Goal: Task Accomplishment & Management: Use online tool/utility

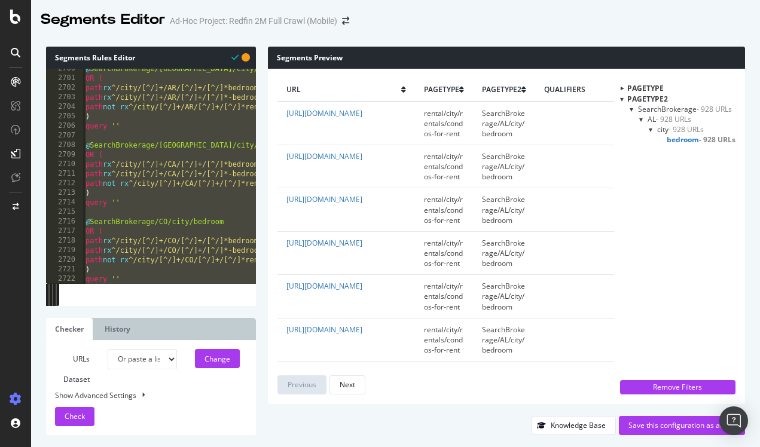
select select "urlList"
click at [161, 199] on div "@ SearchBrokerage/[GEOGRAPHIC_DATA]/city/bedroom OR ( path rx ^/city/[^/]+/AR/[…" at bounding box center [169, 176] width 173 height 215
type textarea "query ''"
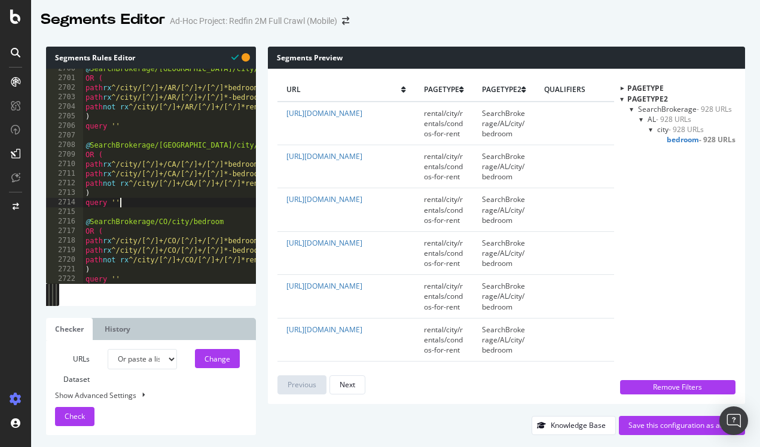
click at [649, 130] on div at bounding box center [651, 129] width 5 height 10
click at [661, 126] on span "city - 928 URLs" at bounding box center [684, 129] width 47 height 10
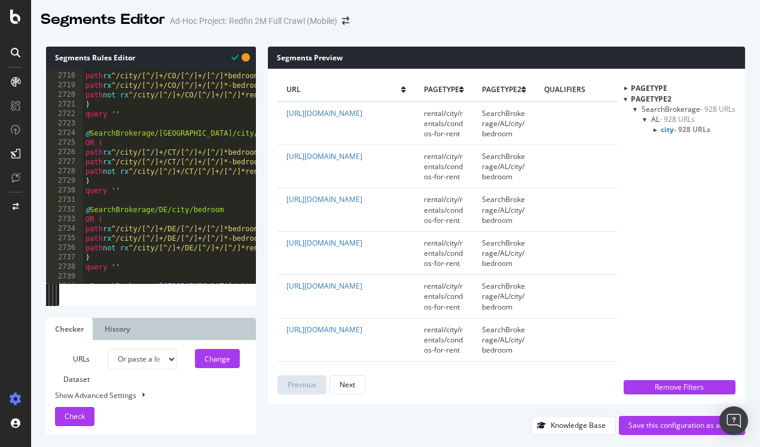
scroll to position [0, 0]
click at [222, 358] on div "Change" at bounding box center [217, 359] width 26 height 10
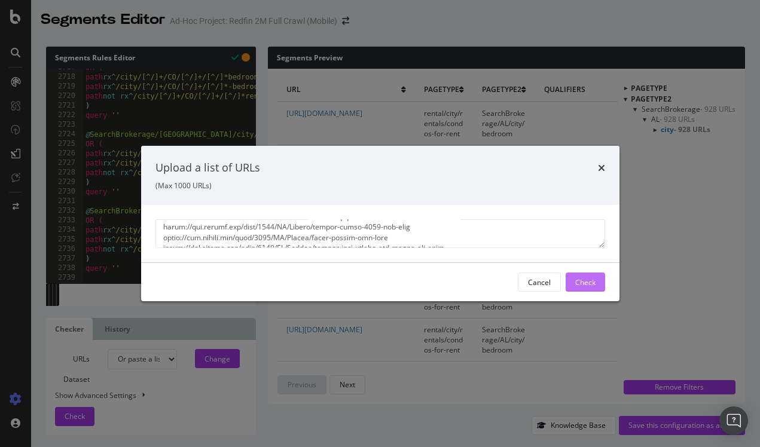
click at [578, 286] on div "Check" at bounding box center [585, 282] width 20 height 10
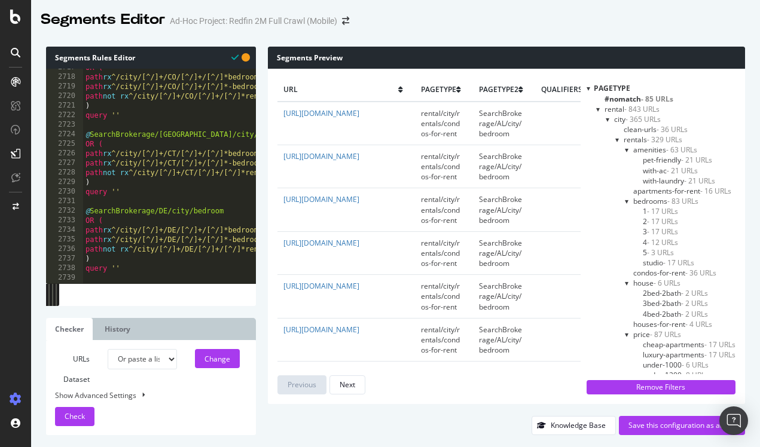
click at [588, 87] on div at bounding box center [589, 88] width 4 height 10
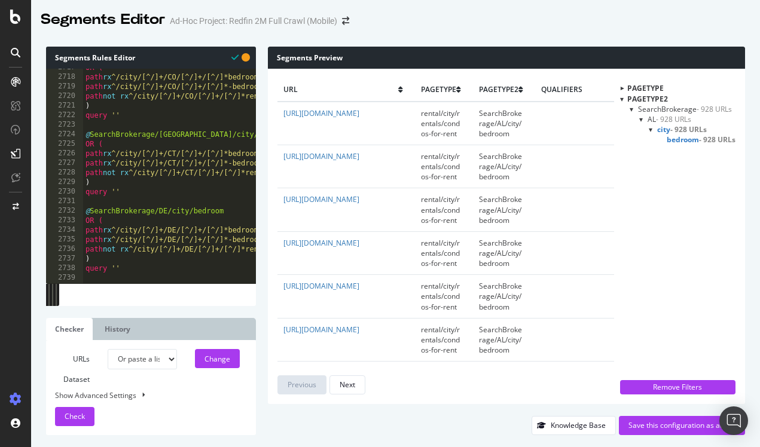
click at [649, 130] on div at bounding box center [651, 129] width 5 height 10
click at [651, 130] on div "AL - 928 URLs city - 928 URLs" at bounding box center [689, 124] width 93 height 20
click at [655, 130] on div at bounding box center [654, 129] width 10 height 5
click at [670, 141] on span "bedroom - 928 URLs" at bounding box center [701, 140] width 69 height 10
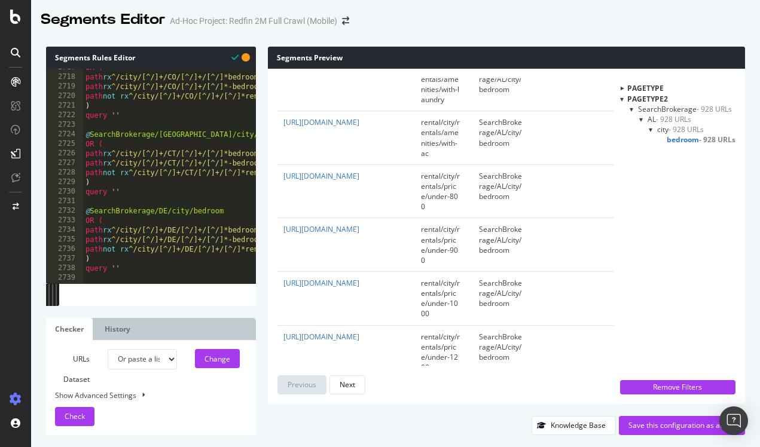
click at [673, 138] on span "bedroom - 928 URLs" at bounding box center [701, 140] width 69 height 10
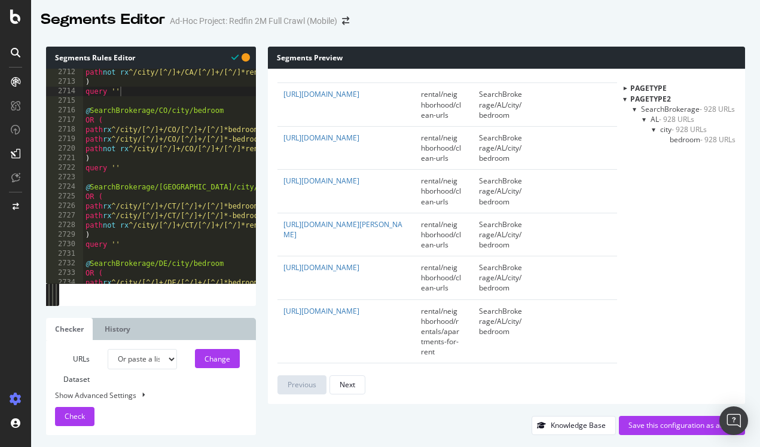
scroll to position [7606, 0]
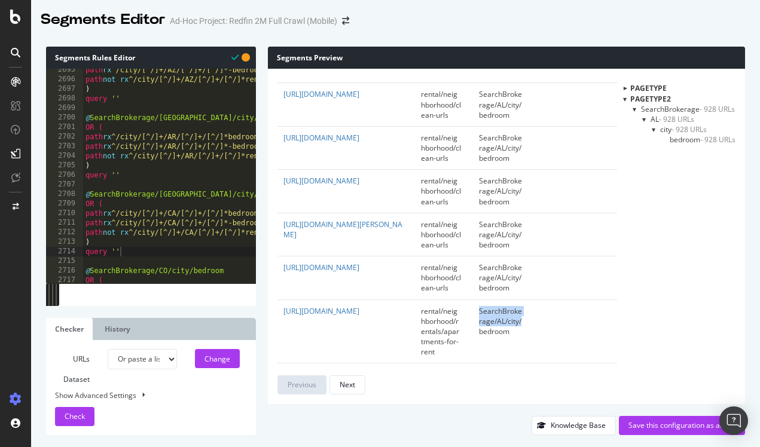
drag, startPoint x: 479, startPoint y: 296, endPoint x: 523, endPoint y: 301, distance: 44.6
click at [523, 301] on td "SearchBrokerage/AL/city/bedroom" at bounding box center [501, 332] width 62 height 64
copy span "SearchBrokerage/AL/city/"
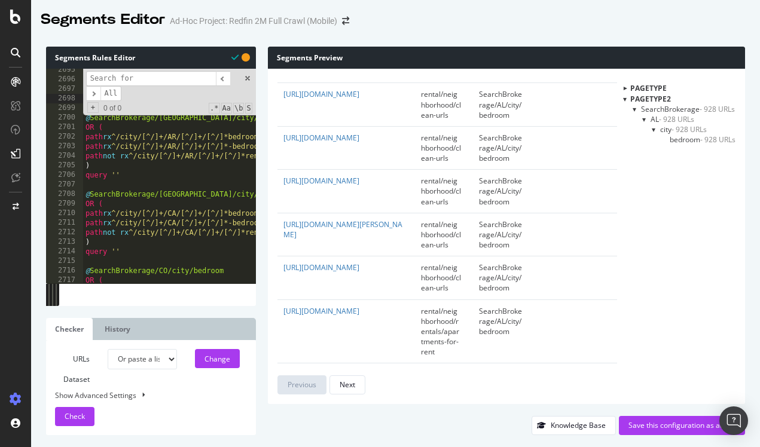
paste input "SearchBrokerage/AL/city/"
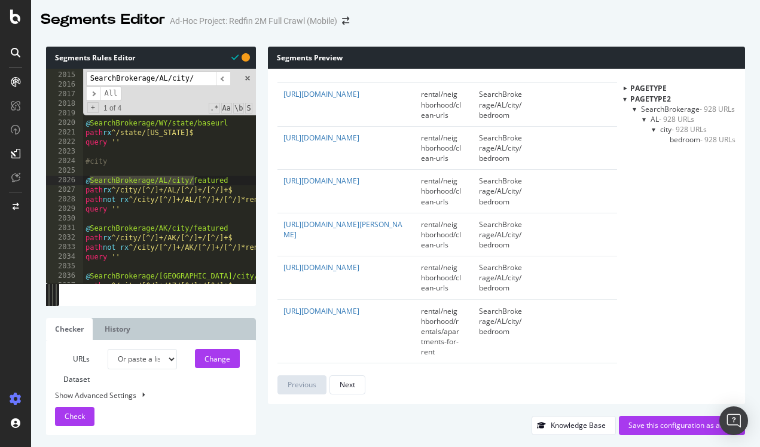
scroll to position [5685, 0]
type input "SearchBrokerage/AL/city/"
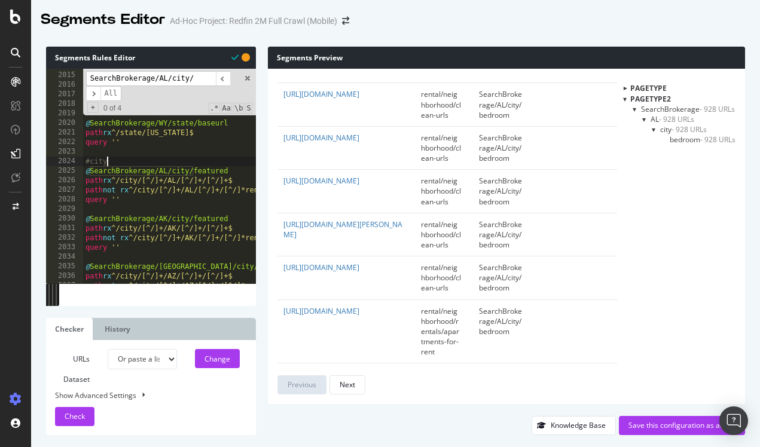
scroll to position [0, 3]
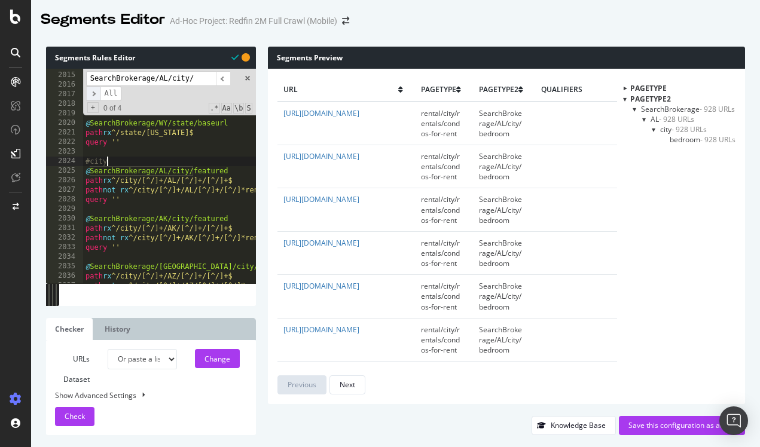
click at [95, 93] on span "​" at bounding box center [93, 93] width 14 height 15
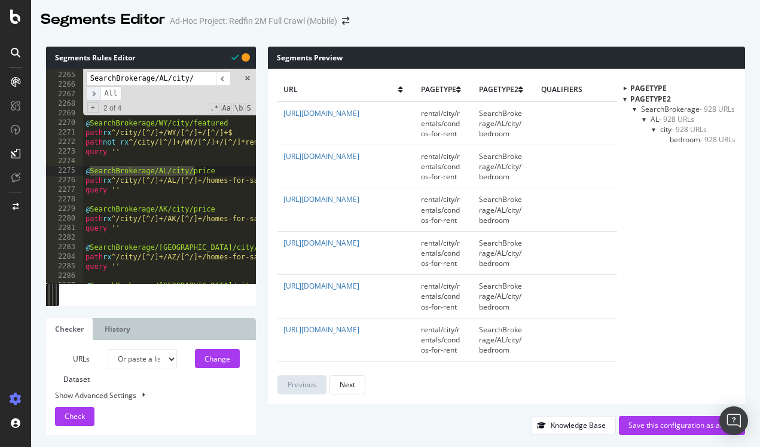
scroll to position [6391, 0]
click at [95, 94] on span "​" at bounding box center [93, 93] width 14 height 15
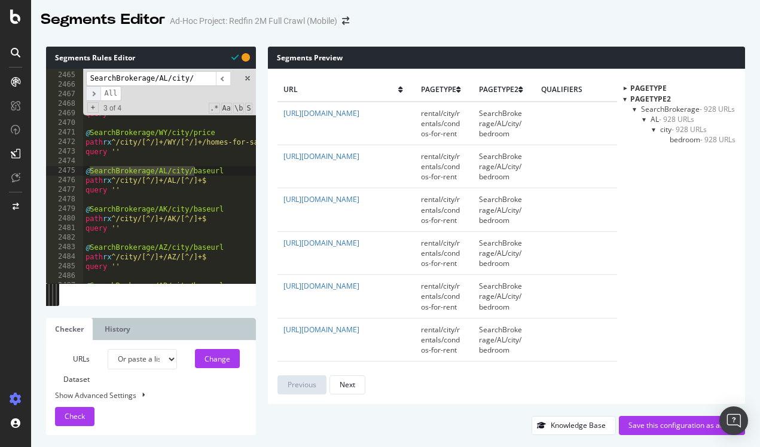
scroll to position [6956, 0]
click at [95, 94] on span "​" at bounding box center [93, 93] width 14 height 15
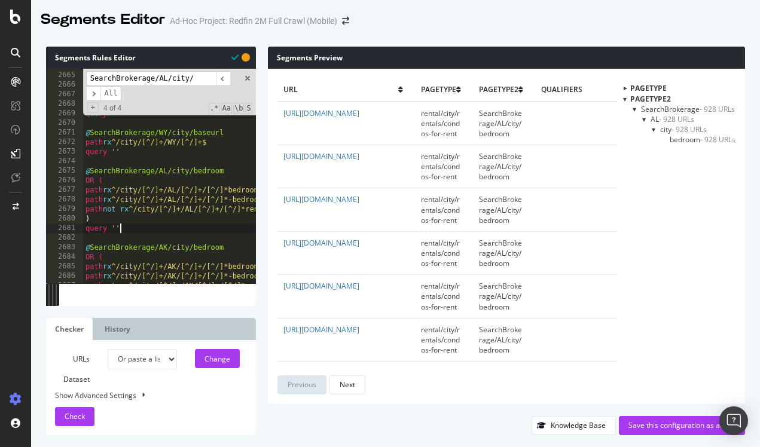
click at [249, 77] on span at bounding box center [247, 78] width 8 height 8
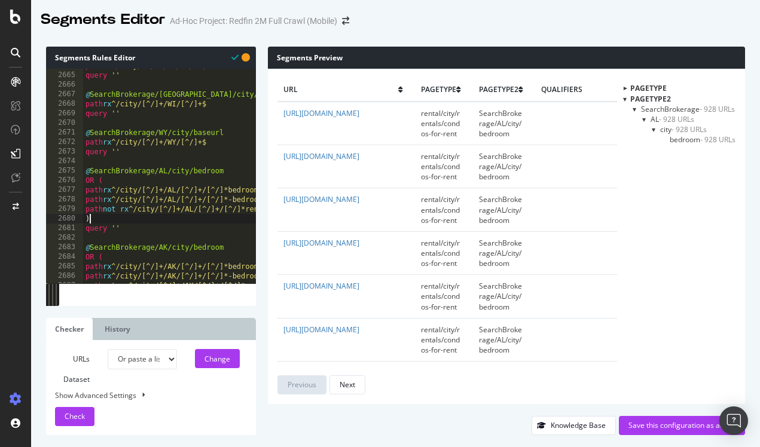
type textarea "path rx ^/state/[US_STATE]/rentals"
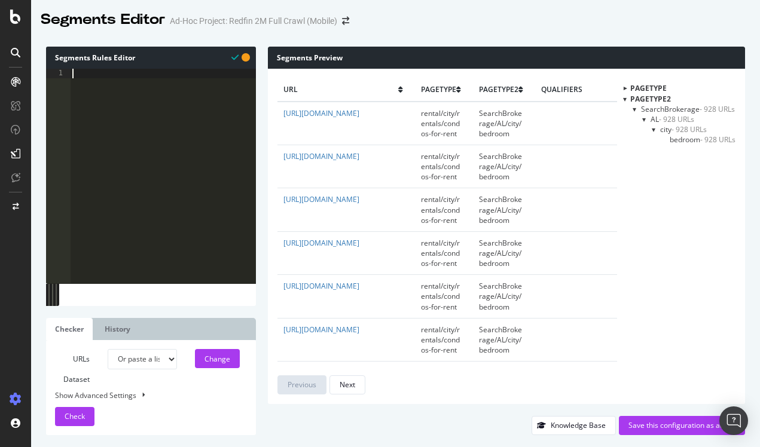
scroll to position [19380, 0]
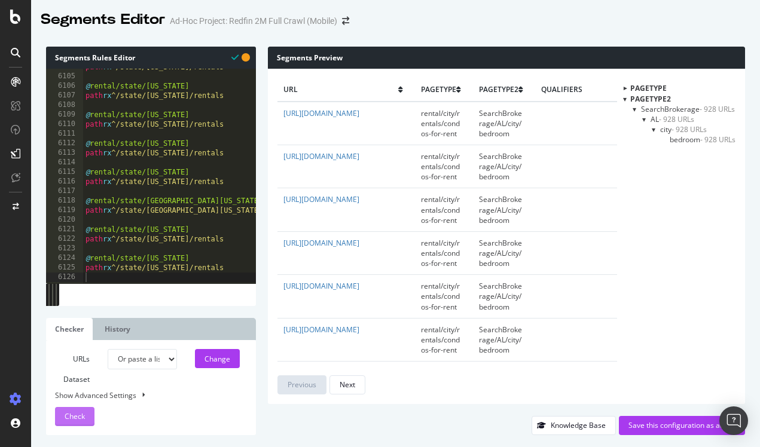
click at [84, 420] on span "Check" at bounding box center [75, 416] width 20 height 10
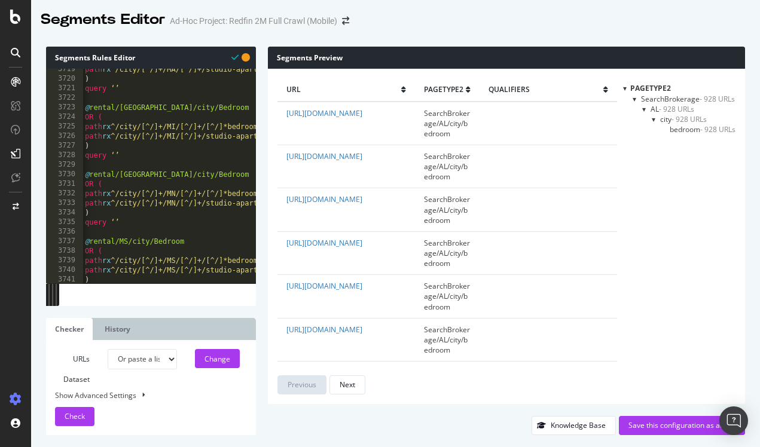
scroll to position [11762, 0]
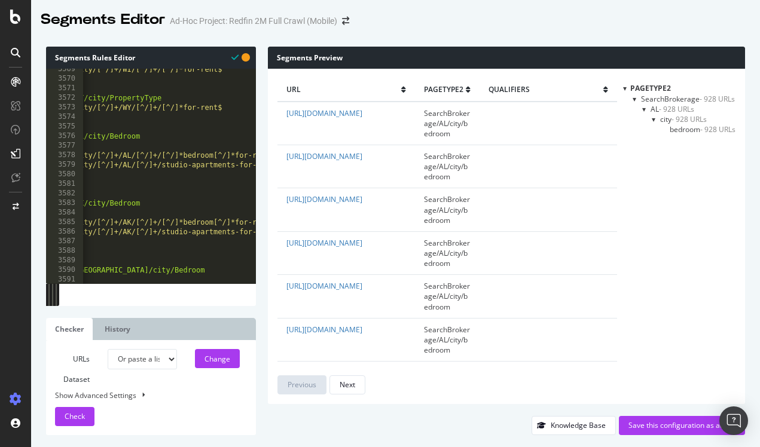
click at [690, 130] on span "bedroom - 928 URLs" at bounding box center [703, 129] width 66 height 10
click at [724, 128] on span "- 928 URLs" at bounding box center [717, 129] width 36 height 10
click at [710, 128] on span "- 928 URLs" at bounding box center [717, 129] width 35 height 10
click at [677, 383] on div "Remove Filters" at bounding box center [677, 387] width 101 height 10
click at [349, 387] on div "Next" at bounding box center [348, 385] width 16 height 10
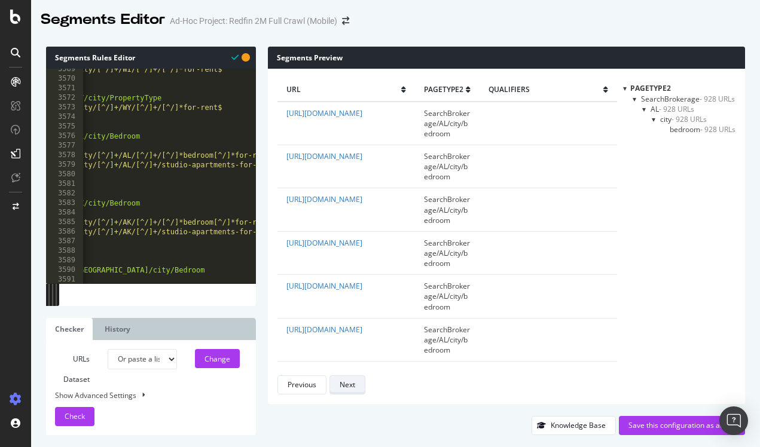
click at [349, 387] on div "Next" at bounding box center [348, 385] width 16 height 10
click at [350, 387] on div "Next" at bounding box center [348, 385] width 16 height 10
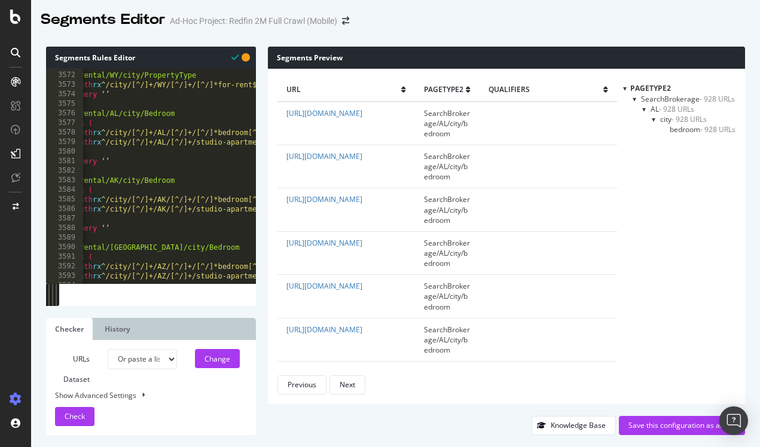
scroll to position [0, 8]
click at [241, 363] on div "Change" at bounding box center [221, 359] width 70 height 20
click at [235, 361] on button "Change" at bounding box center [217, 358] width 45 height 19
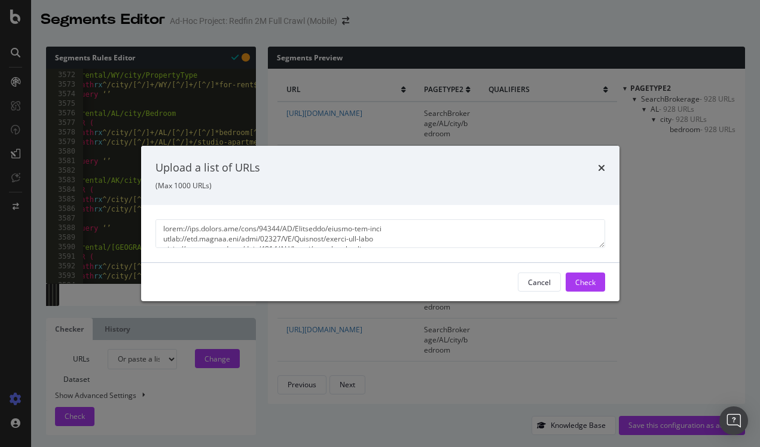
click at [395, 240] on textarea "modal" at bounding box center [380, 233] width 450 height 29
click at [600, 167] on icon "times" at bounding box center [601, 168] width 7 height 10
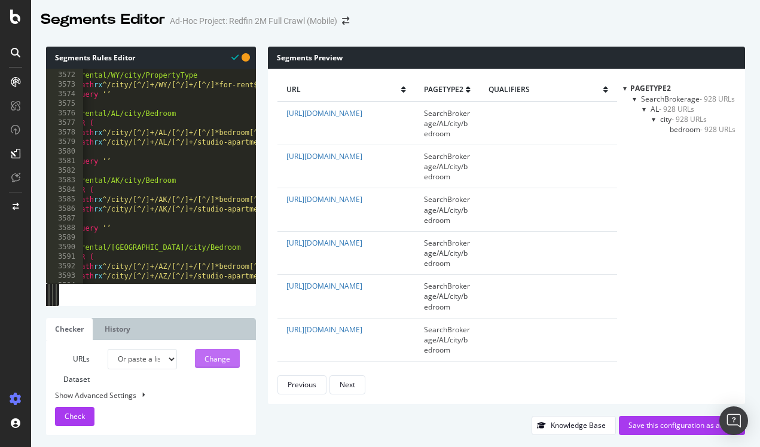
click at [224, 356] on div "Change" at bounding box center [217, 359] width 26 height 10
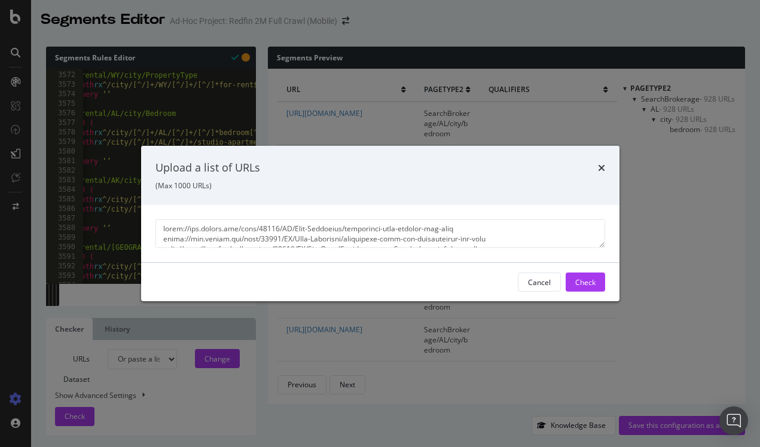
scroll to position [1738, 0]
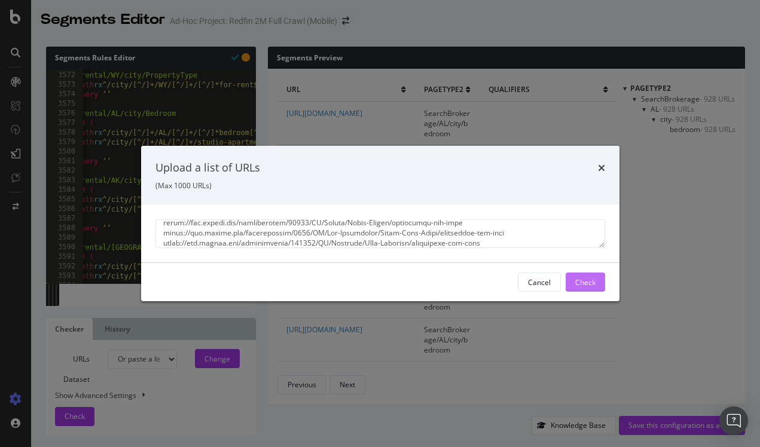
type textarea "[URL][DOMAIN_NAME] [URL][DOMAIN_NAME] [URL][DOMAIN_NAME][PERSON_NAME] [URL][DOM…"
click at [586, 283] on div "Check" at bounding box center [585, 282] width 20 height 10
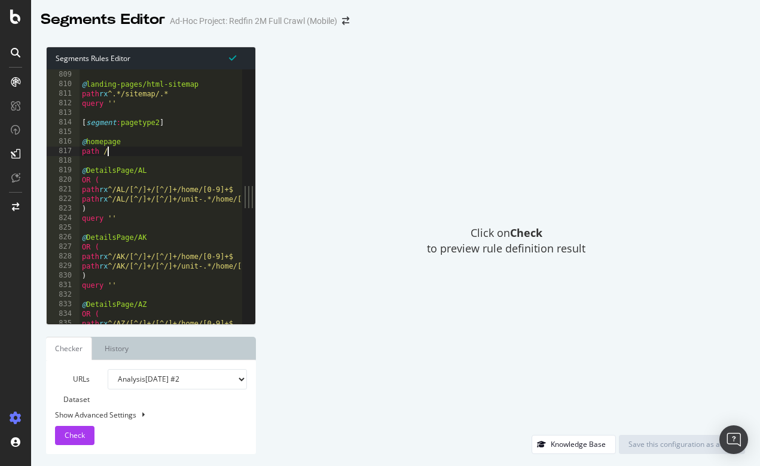
type textarea "path /"
type textarea "path rx ^/zipcode/[0-9]+$ query ''"
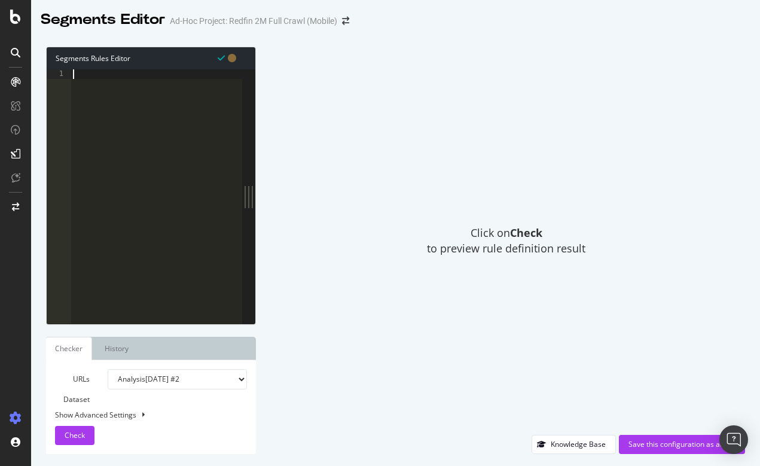
paste textarea "path rx ^/state/[US_STATE]/rentals"
type textarea "path rx ^/state/[US_STATE]/rentals"
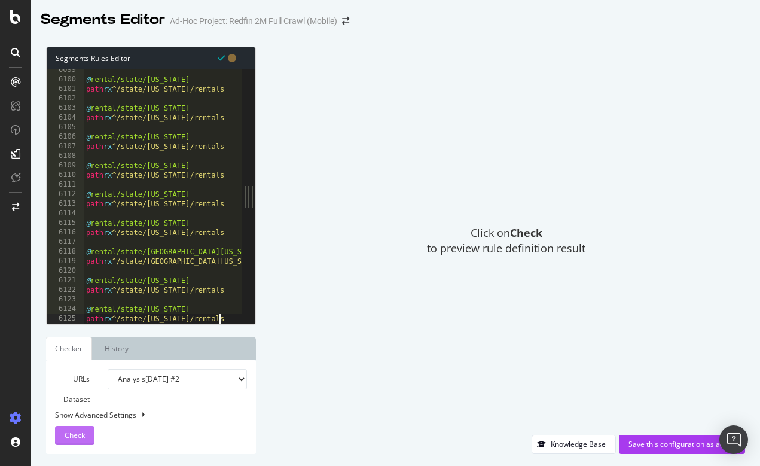
click at [83, 437] on span "Check" at bounding box center [75, 435] width 20 height 10
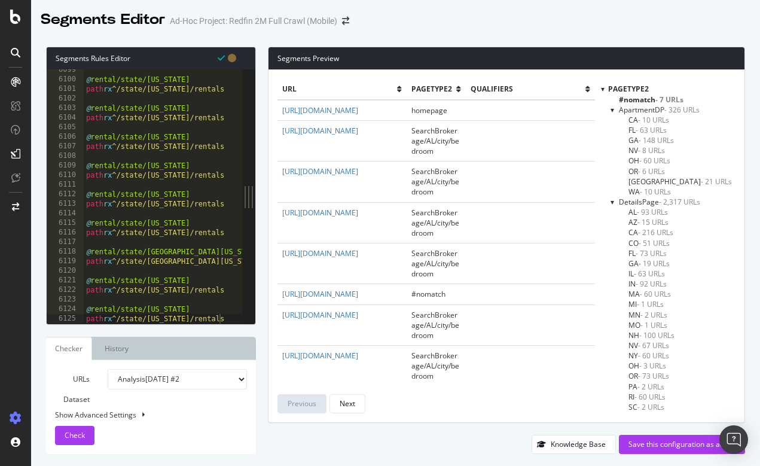
click at [612, 110] on div at bounding box center [612, 110] width 5 height 10
click at [612, 120] on div at bounding box center [612, 120] width 5 height 10
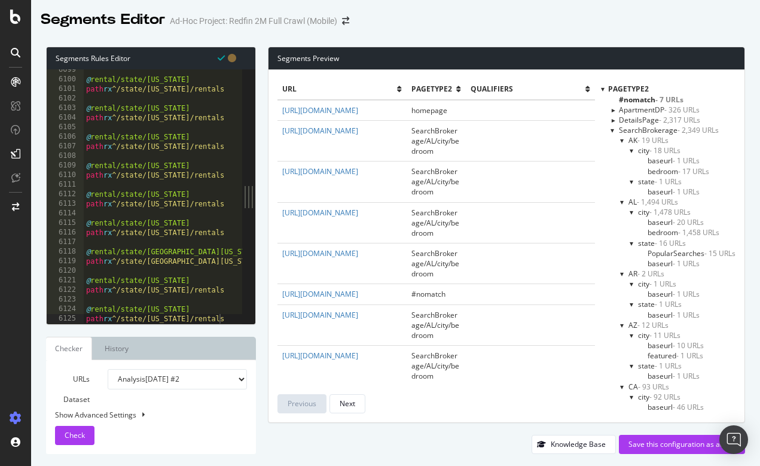
click at [612, 129] on div at bounding box center [612, 130] width 5 height 10
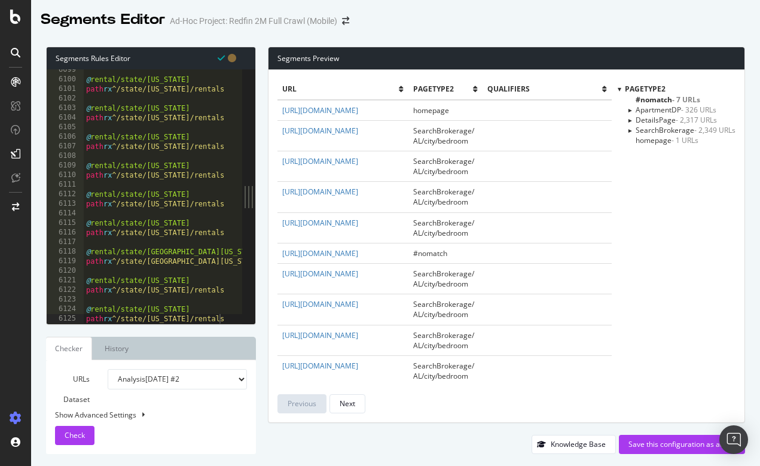
click at [628, 130] on div at bounding box center [629, 130] width 10 height 5
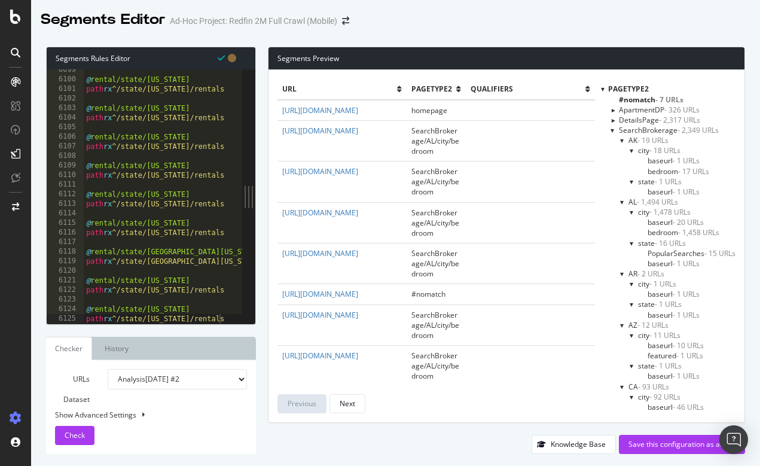
click at [620, 139] on div at bounding box center [622, 140] width 5 height 10
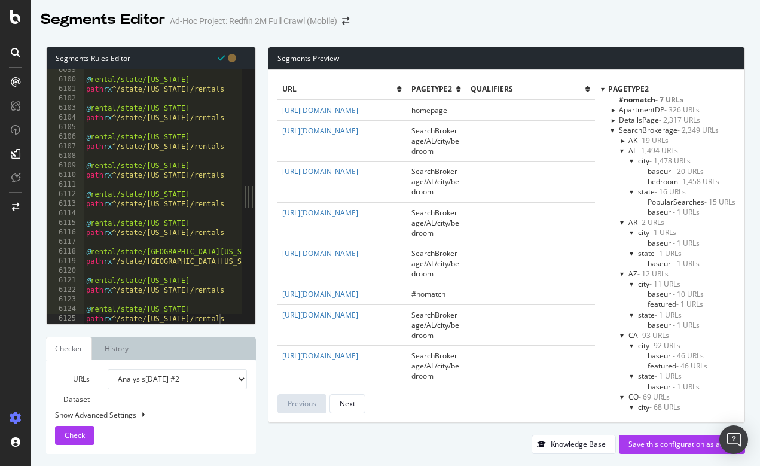
click at [622, 150] on div at bounding box center [622, 150] width 5 height 10
click at [621, 160] on div at bounding box center [622, 160] width 5 height 10
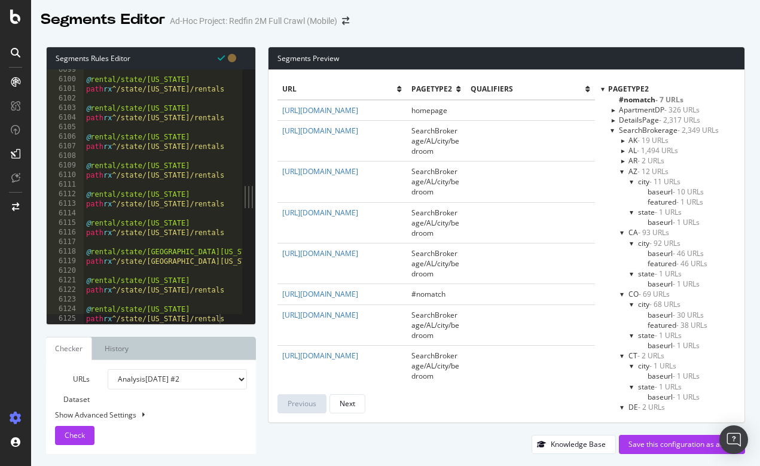
click at [620, 170] on div at bounding box center [622, 171] width 5 height 10
click at [620, 179] on div at bounding box center [622, 181] width 5 height 10
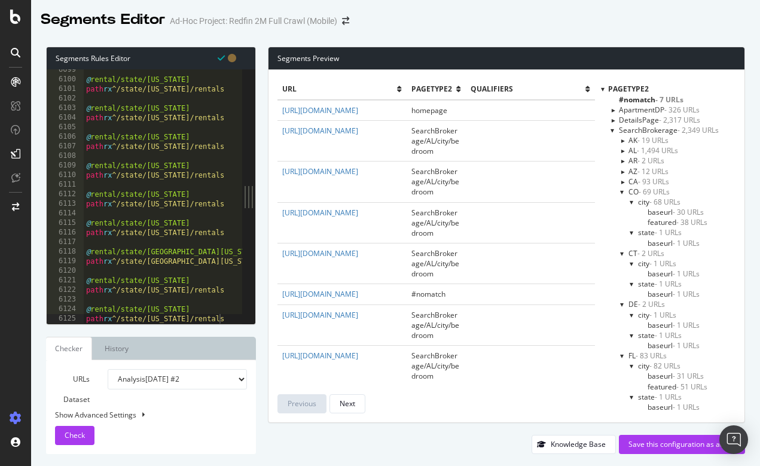
click at [620, 192] on div at bounding box center [622, 192] width 5 height 10
click at [621, 201] on div at bounding box center [622, 202] width 5 height 10
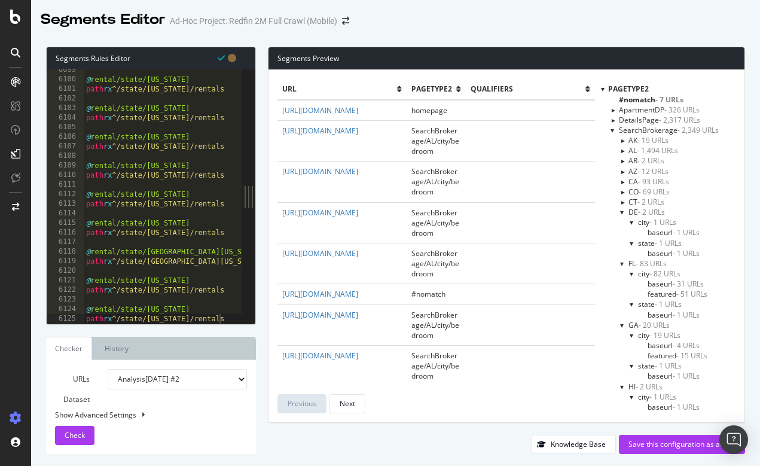
click at [621, 211] on div at bounding box center [622, 212] width 5 height 10
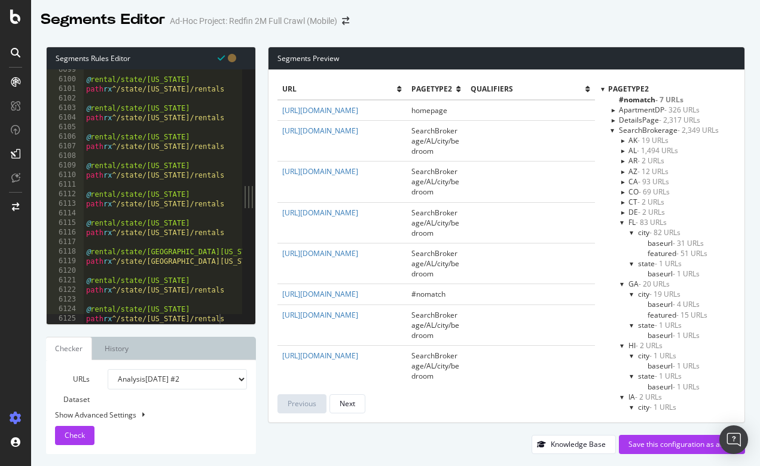
click at [621, 222] on div at bounding box center [622, 222] width 5 height 10
click at [657, 251] on span "baseurl - 4 URLs" at bounding box center [674, 253] width 52 height 10
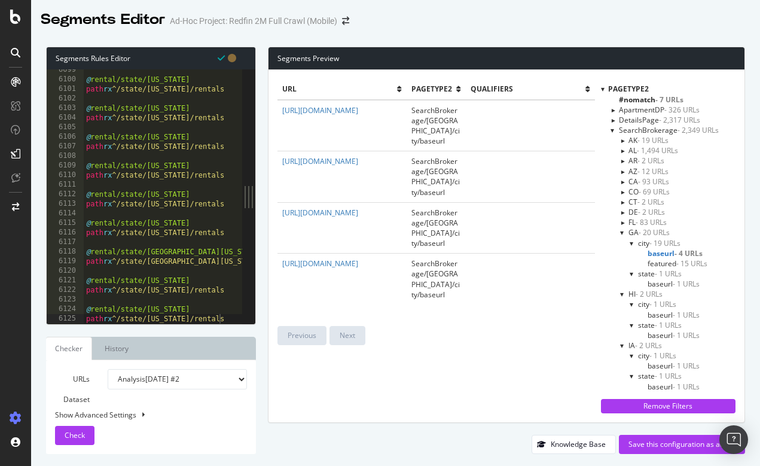
click at [619, 148] on div at bounding box center [622, 150] width 10 height 5
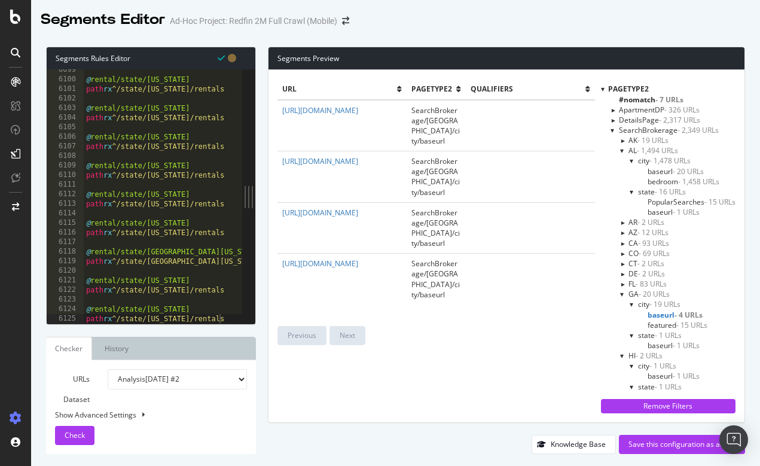
click at [664, 176] on span "bedroom - 1,458 URLs" at bounding box center [684, 181] width 72 height 10
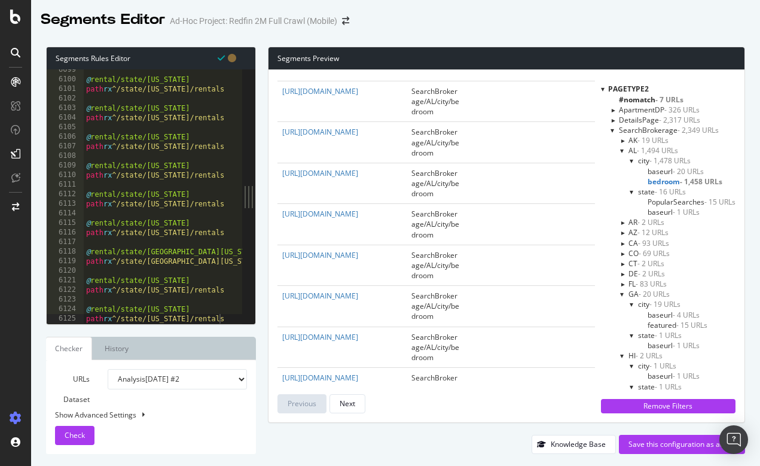
scroll to position [552, 0]
click at [622, 220] on div at bounding box center [622, 222] width 10 height 5
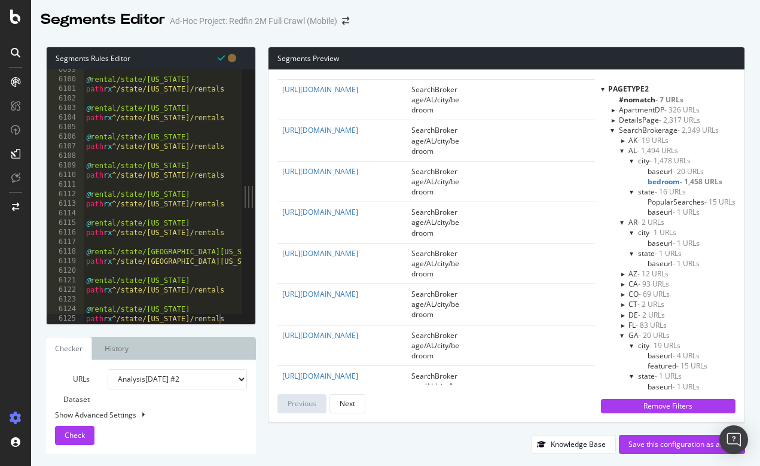
click at [665, 177] on span "bedroom - 1,458 URLs" at bounding box center [685, 181] width 75 height 10
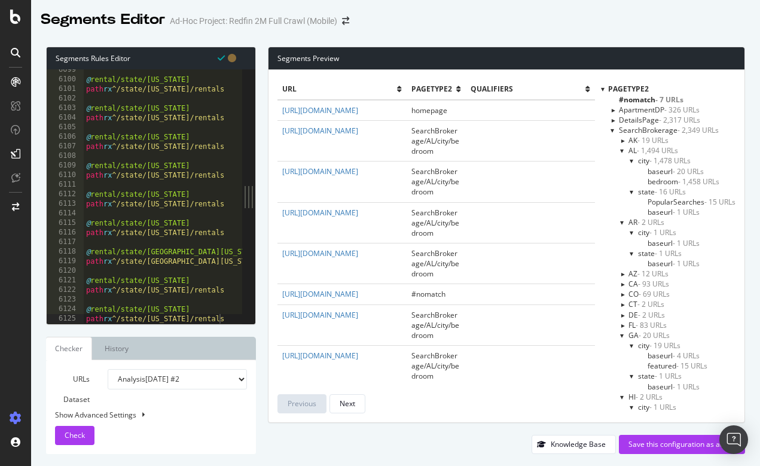
scroll to position [0, 0]
